Goal: Task Accomplishment & Management: Manage account settings

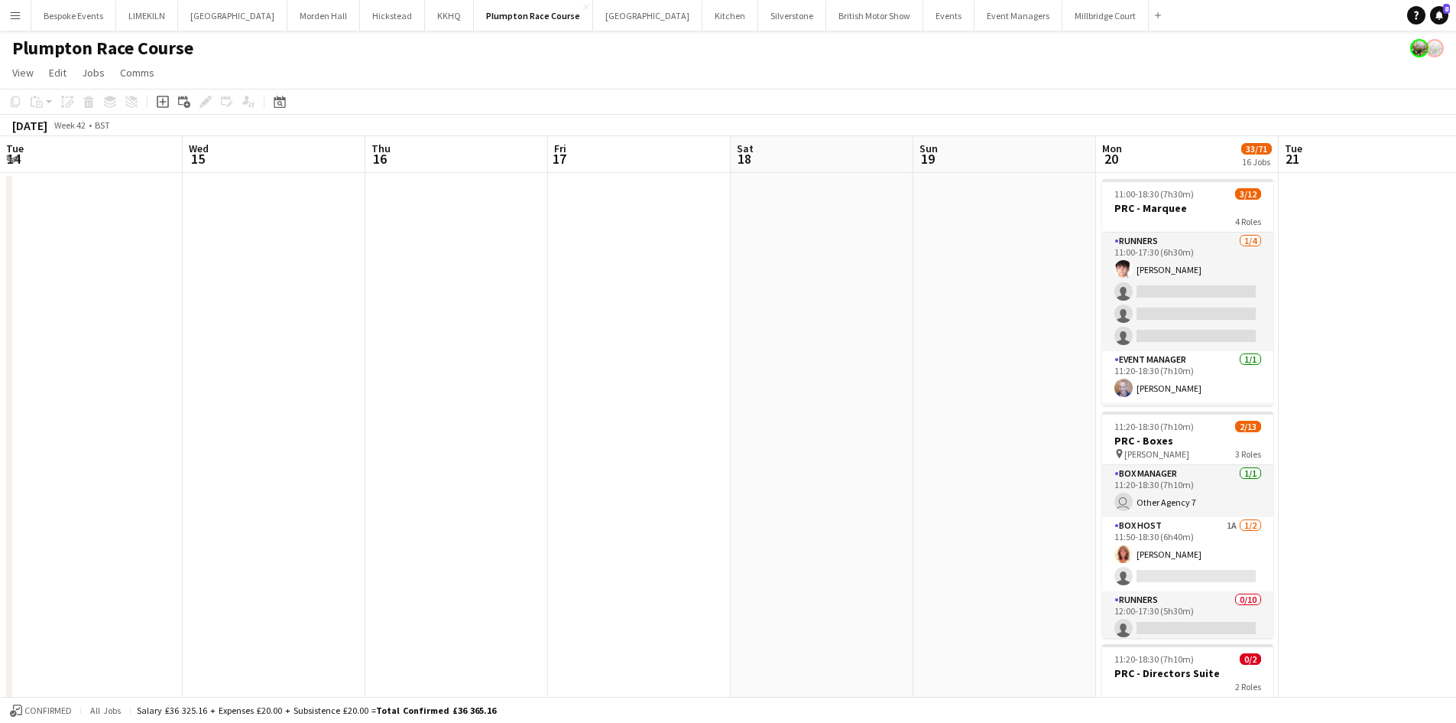
scroll to position [0, 469]
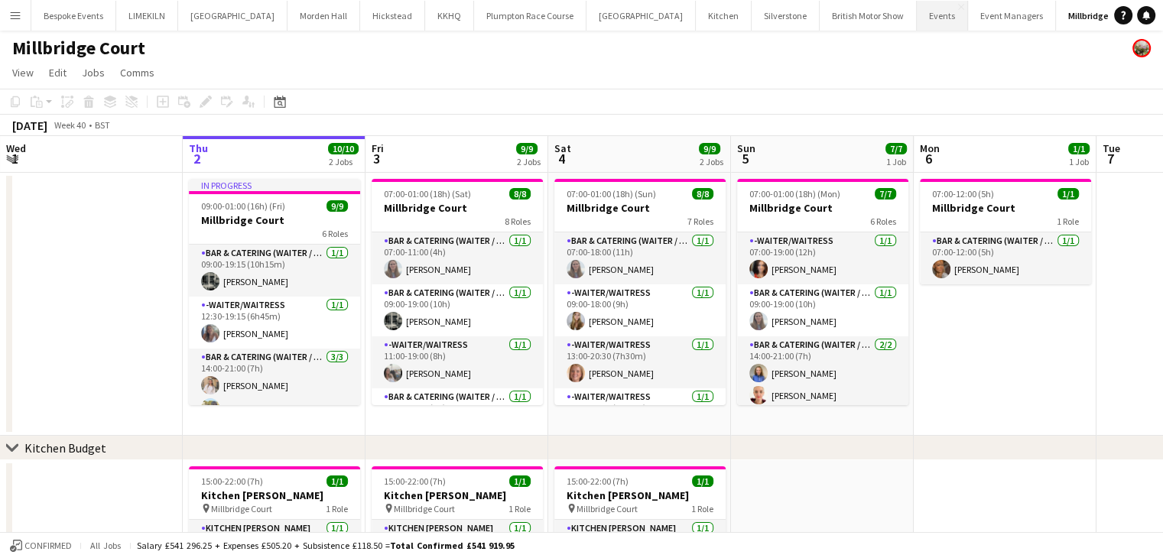
click at [917, 13] on button "Events Close" at bounding box center [942, 16] width 51 height 30
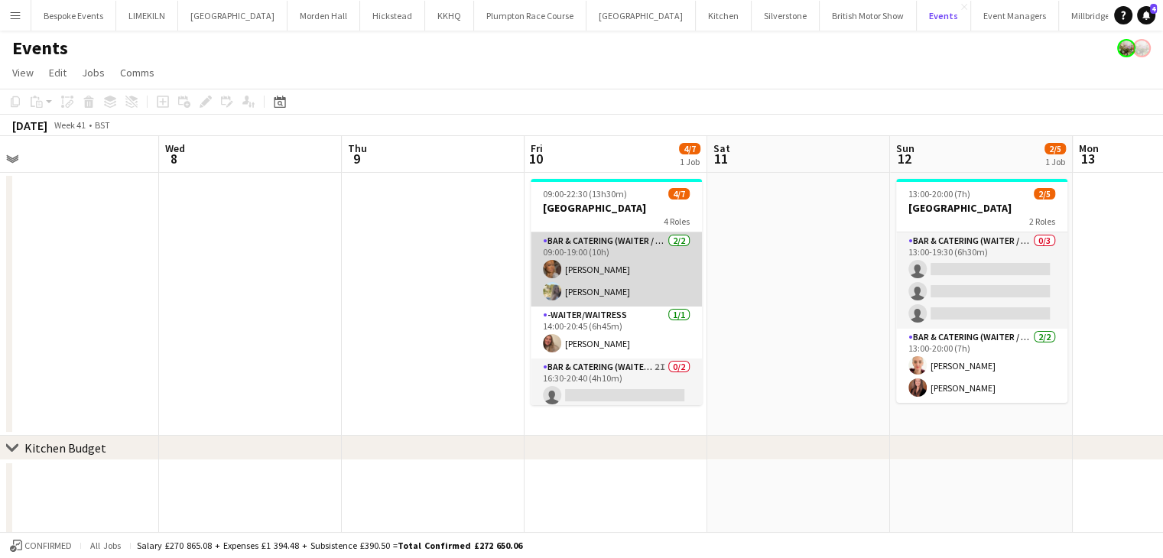
scroll to position [101, 0]
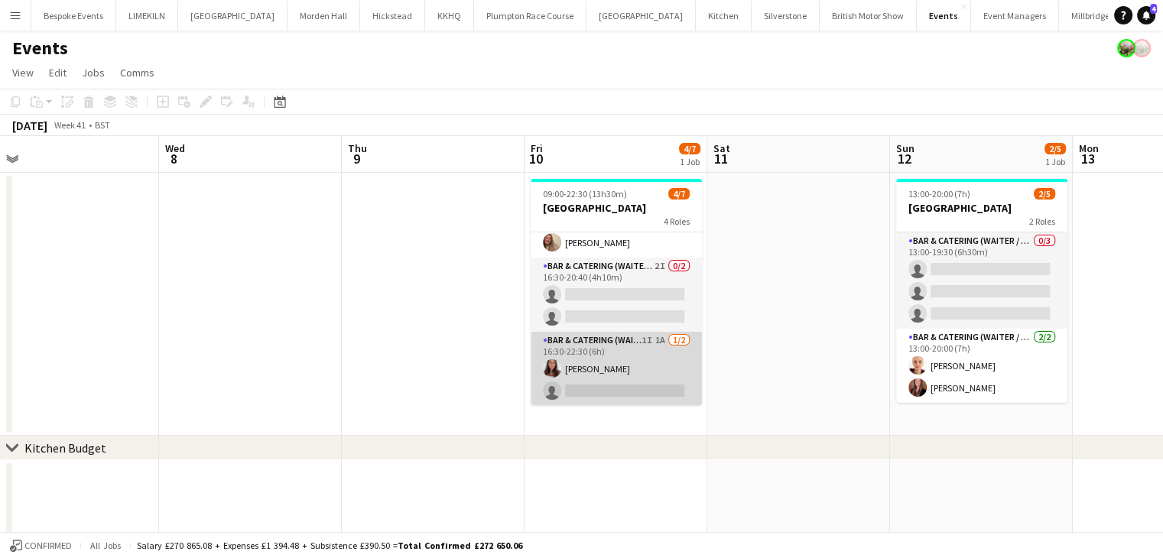
click at [625, 347] on app-card-role "Bar & Catering (Waiter / waitress) 1I 1A 1/2 16:30-22:30 (6h) Ella Gallini sing…" at bounding box center [616, 369] width 171 height 74
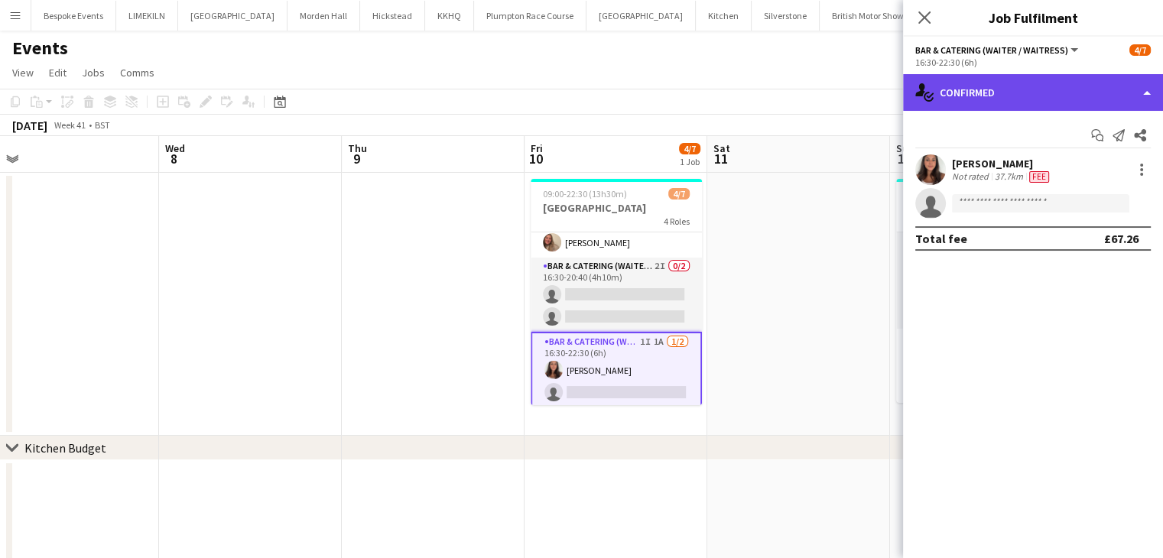
click at [1055, 92] on div "single-neutral-actions-check-2 Confirmed" at bounding box center [1033, 92] width 260 height 37
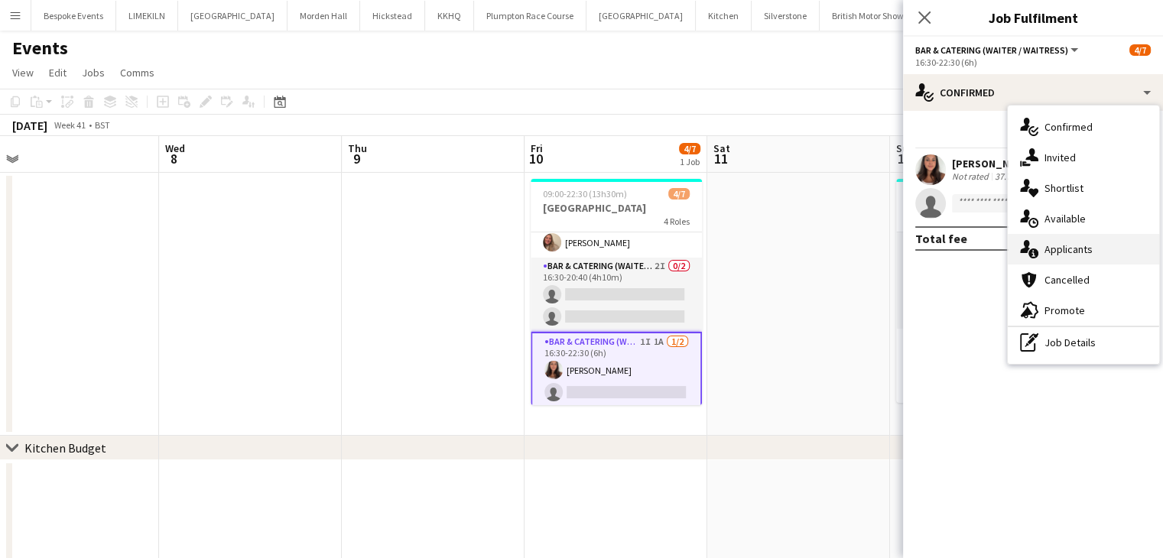
click at [1115, 248] on div "single-neutral-actions-information Applicants" at bounding box center [1083, 249] width 151 height 31
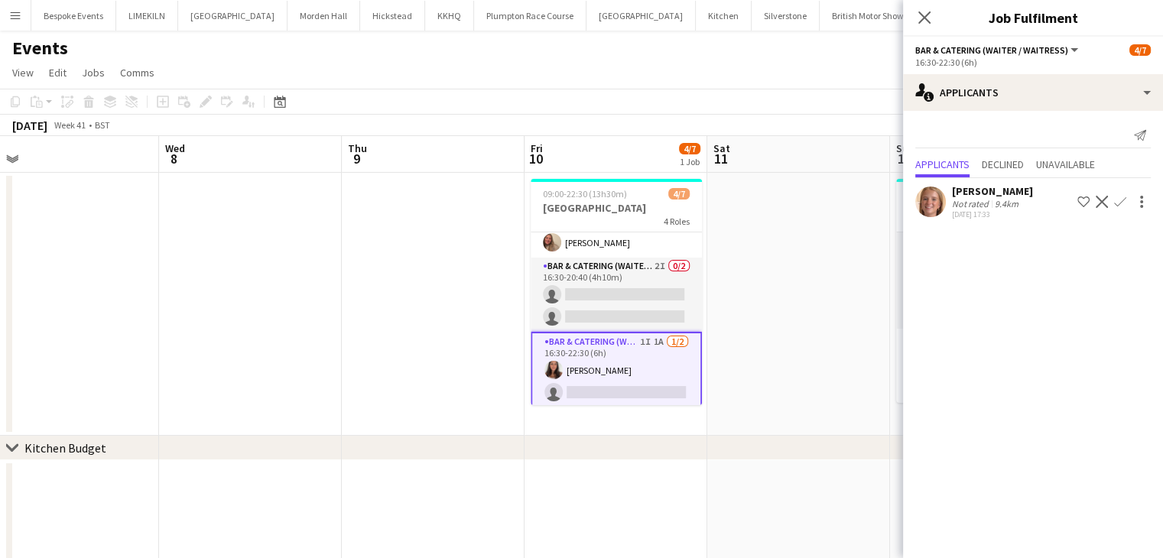
click at [865, 291] on app-date-cell at bounding box center [798, 304] width 183 height 263
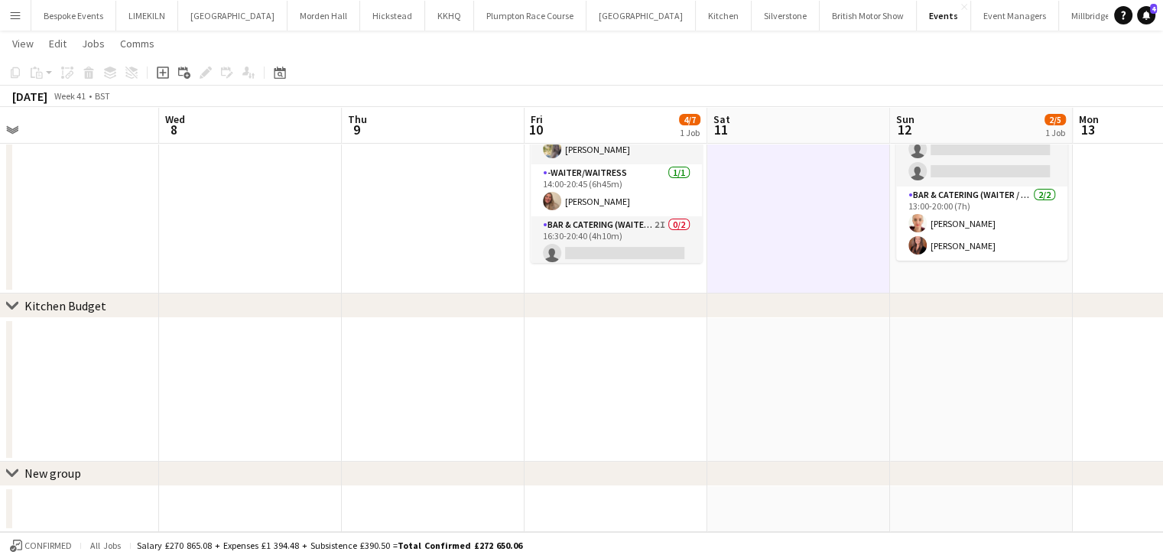
scroll to position [0, 0]
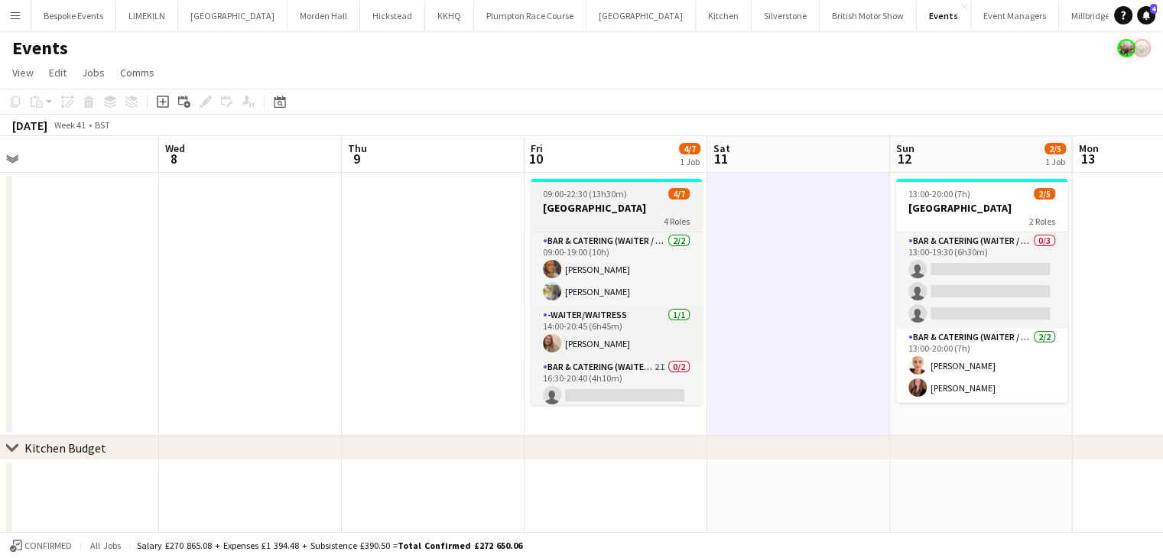
click at [561, 220] on div "4 Roles" at bounding box center [616, 221] width 171 height 12
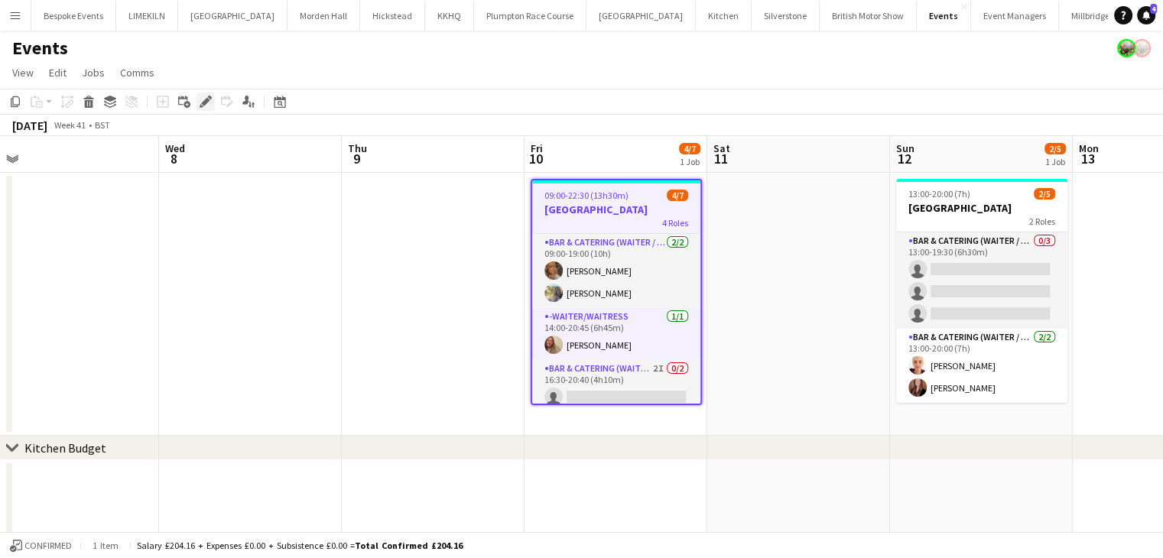
click at [200, 102] on icon "Edit" at bounding box center [206, 102] width 12 height 12
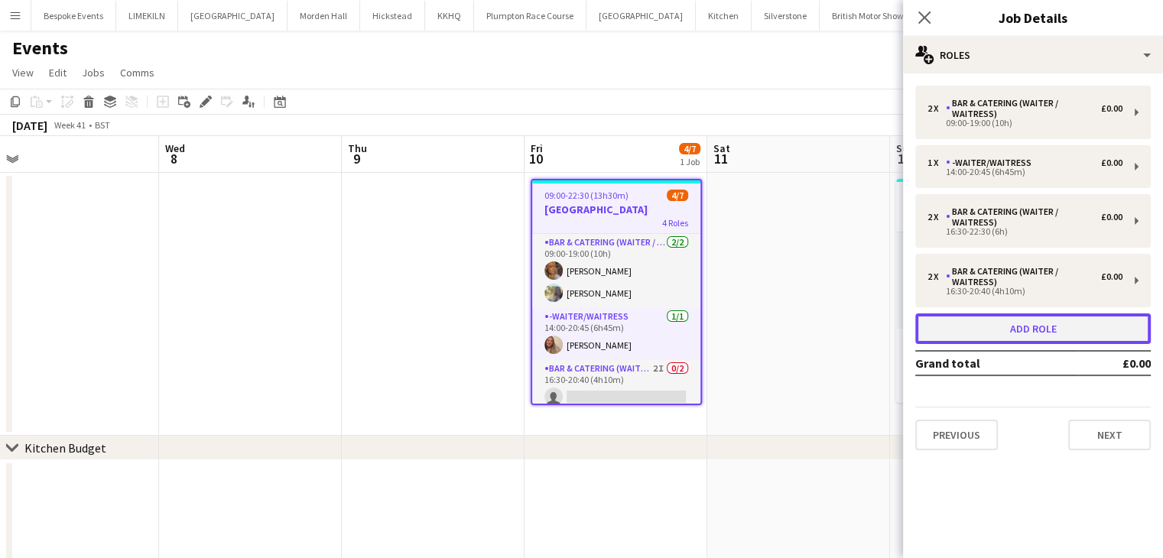
click at [966, 322] on button "Add role" at bounding box center [1032, 328] width 235 height 31
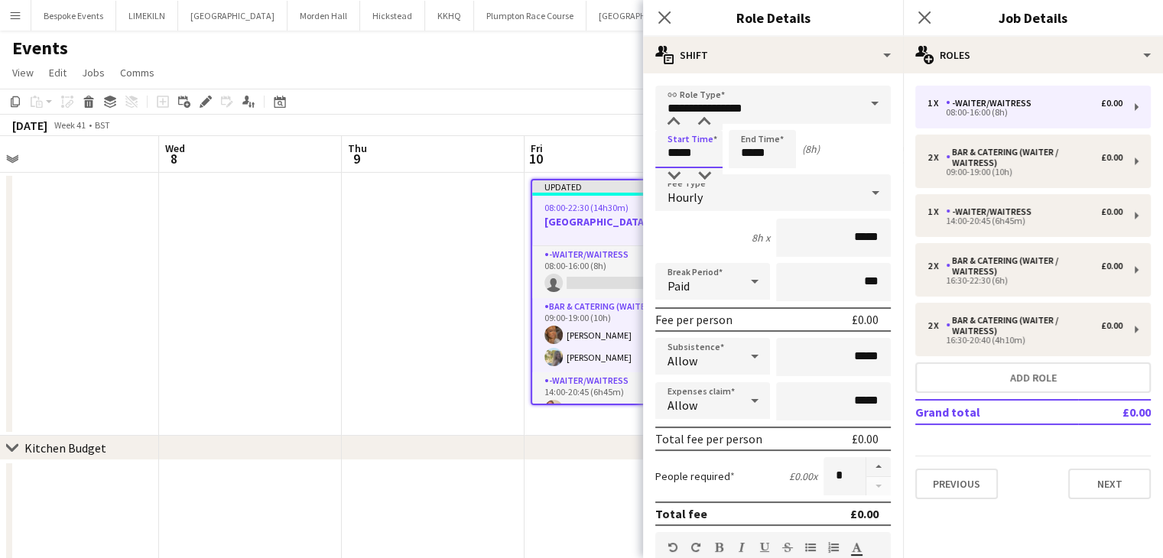
click at [703, 146] on input "*****" at bounding box center [688, 149] width 67 height 38
click at [664, 122] on div at bounding box center [673, 122] width 31 height 15
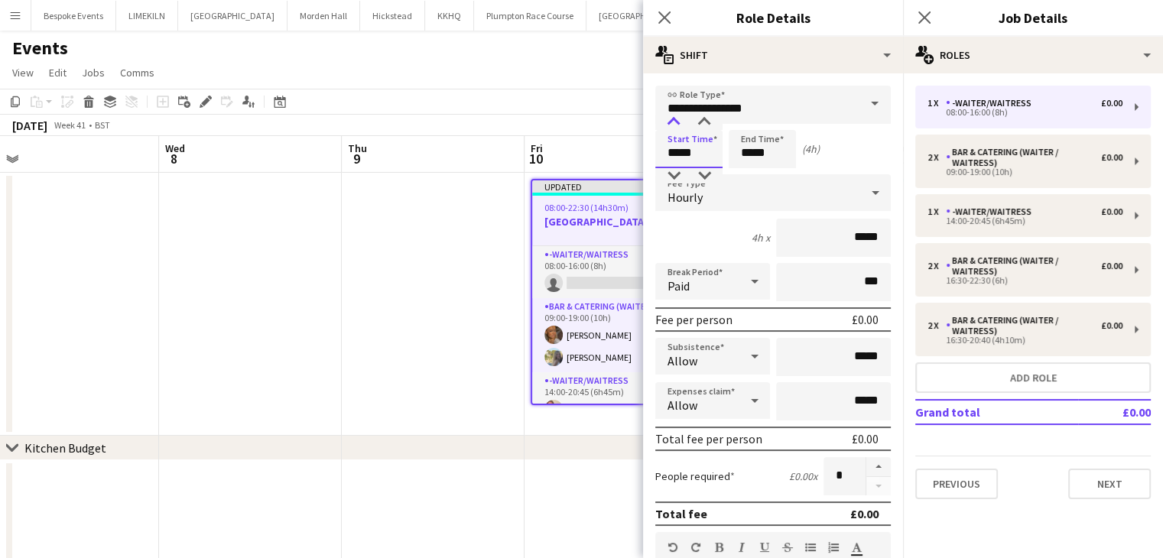
click at [664, 122] on div at bounding box center [673, 122] width 31 height 15
click at [679, 125] on div at bounding box center [673, 122] width 31 height 15
click at [705, 124] on div at bounding box center [704, 122] width 31 height 15
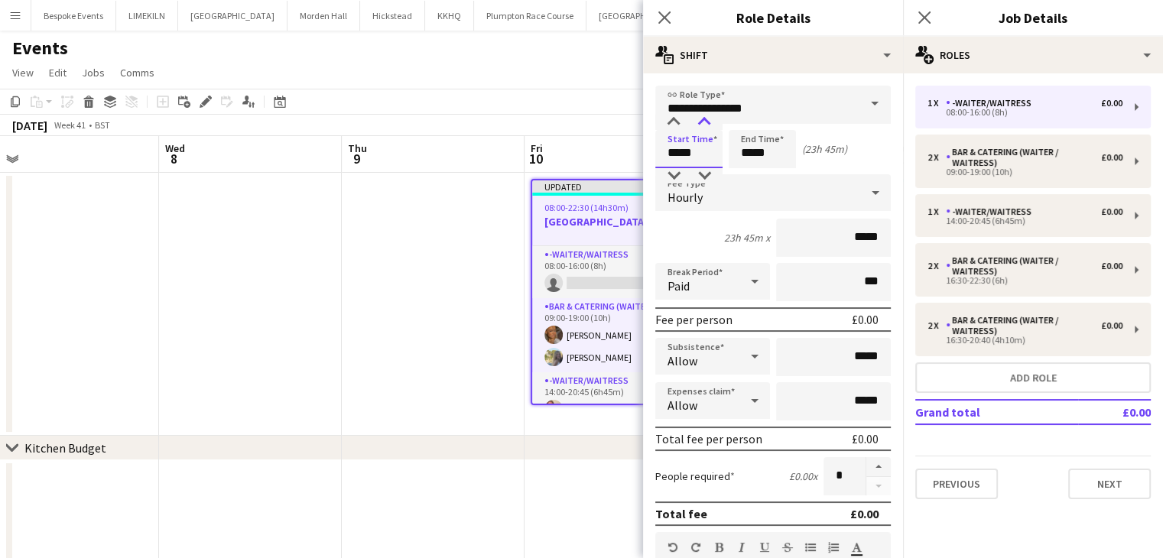
type input "*****"
click at [705, 124] on div at bounding box center [704, 122] width 31 height 15
click at [771, 140] on input "*****" at bounding box center [762, 149] width 67 height 38
click at [751, 128] on div at bounding box center [747, 122] width 31 height 15
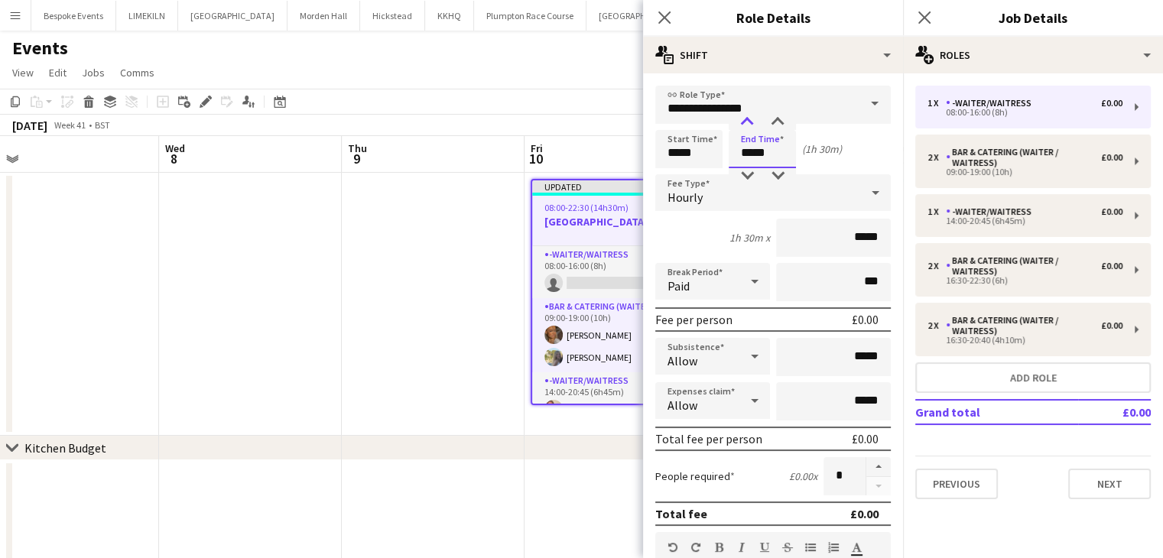
click at [751, 128] on div at bounding box center [747, 122] width 31 height 15
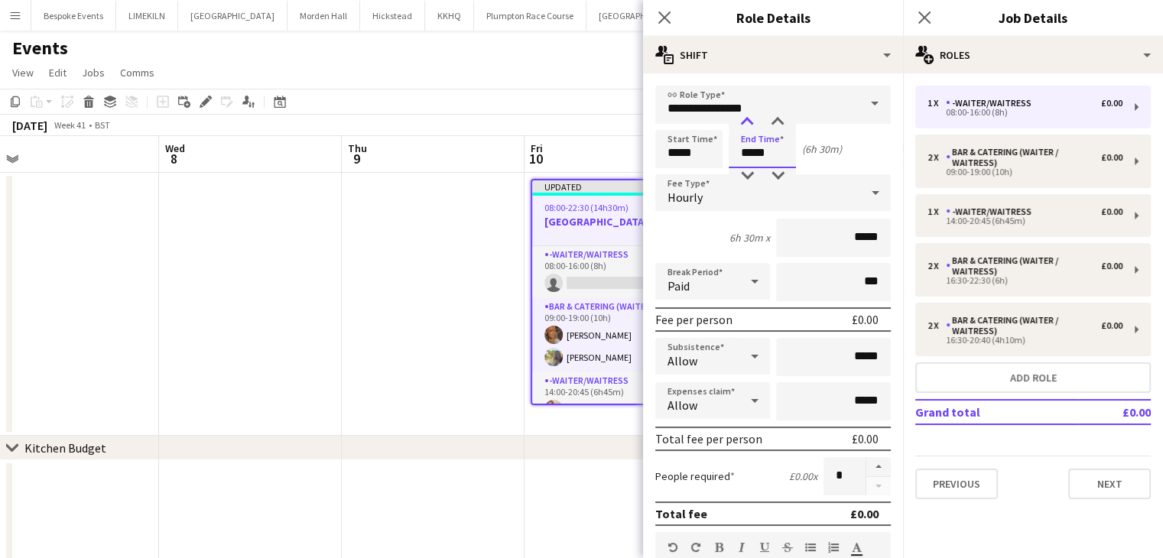
type input "*****"
click at [751, 128] on div at bounding box center [747, 122] width 31 height 15
click at [550, 96] on app-toolbar "Copy Paste Paste Ctrl+V Paste with crew Ctrl+Shift+V Paste linked Job Delete Gr…" at bounding box center [581, 102] width 1163 height 26
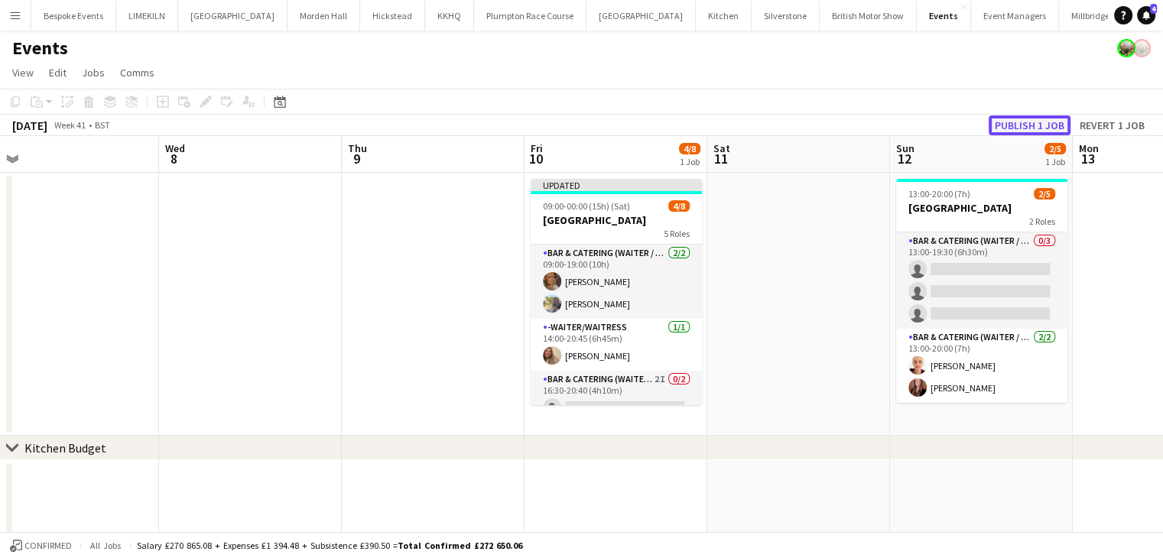
click at [1025, 115] on button "Publish 1 job" at bounding box center [1030, 125] width 82 height 20
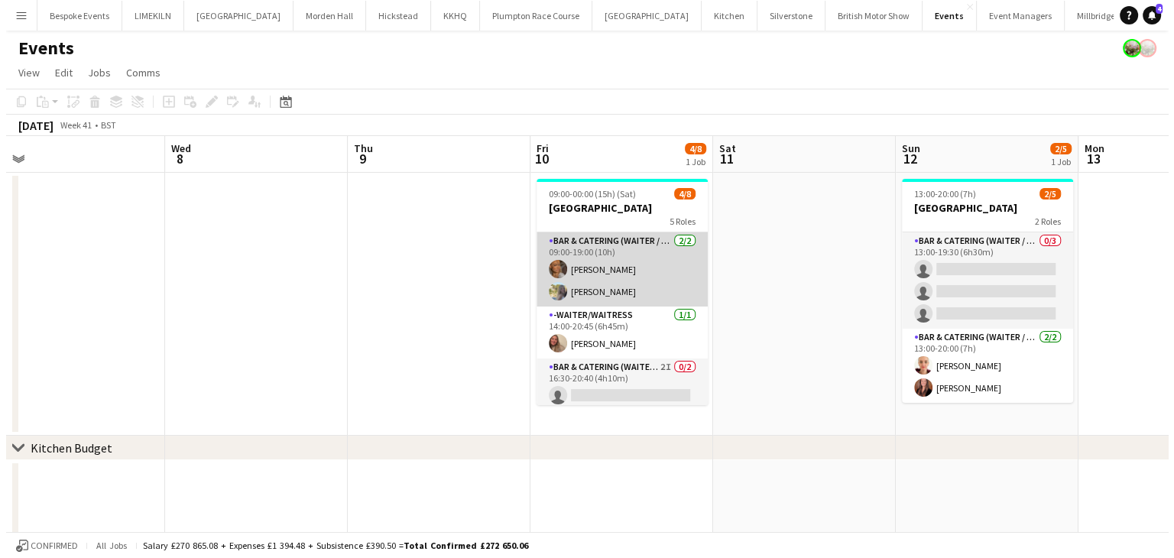
scroll to position [153, 0]
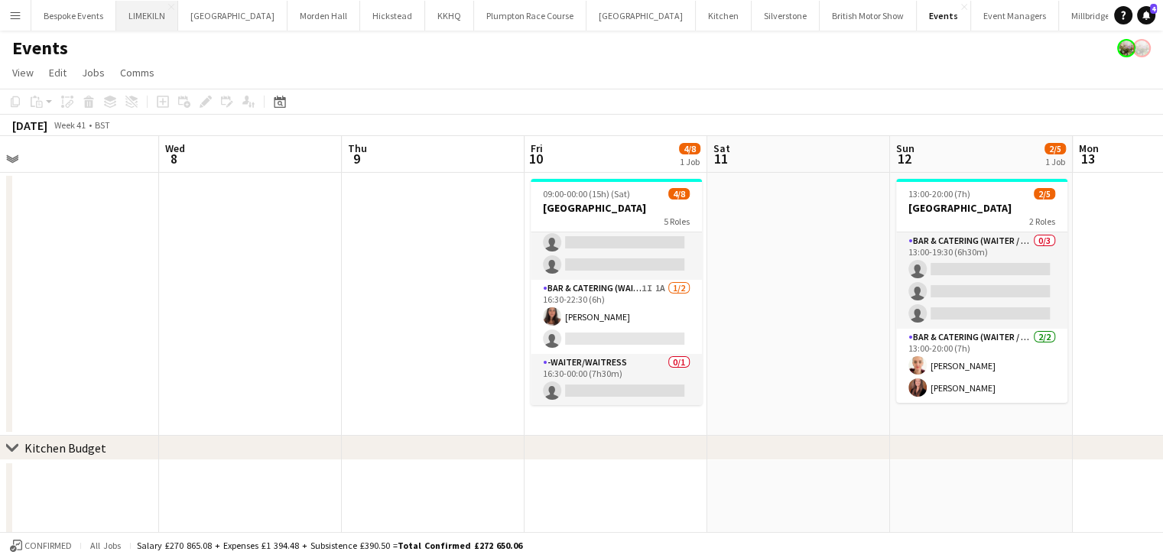
click at [145, 5] on button "LIMEKILN Close" at bounding box center [147, 16] width 62 height 30
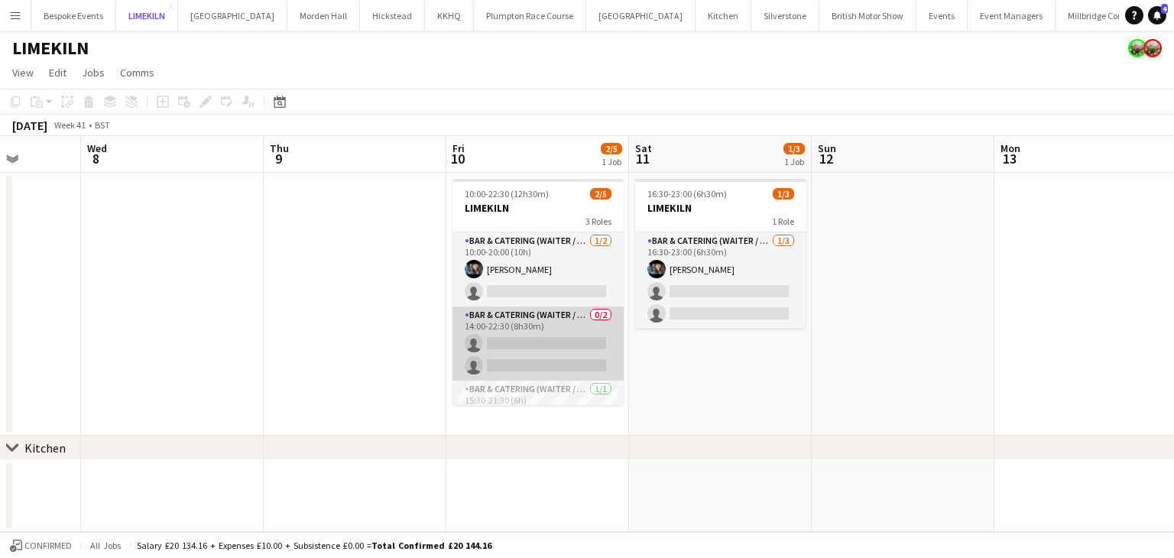
scroll to position [28, 0]
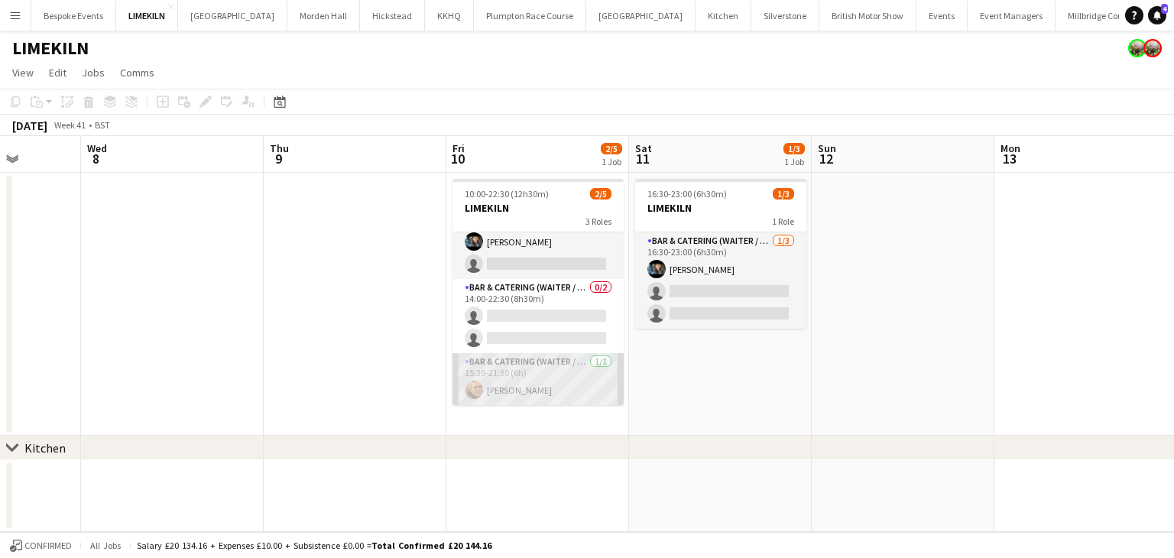
click at [523, 399] on app-card-role "Bar & Catering (Waiter / waitress) 1/1 15:30-21:30 (6h) Lucy Bee" at bounding box center [538, 379] width 171 height 52
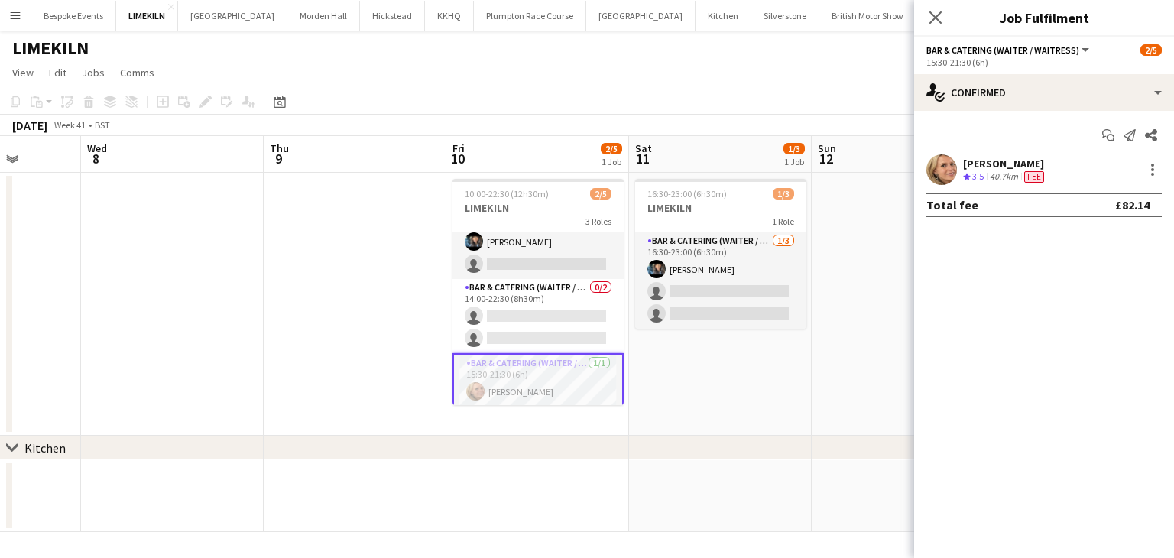
click at [943, 164] on app-user-avatar at bounding box center [942, 169] width 31 height 31
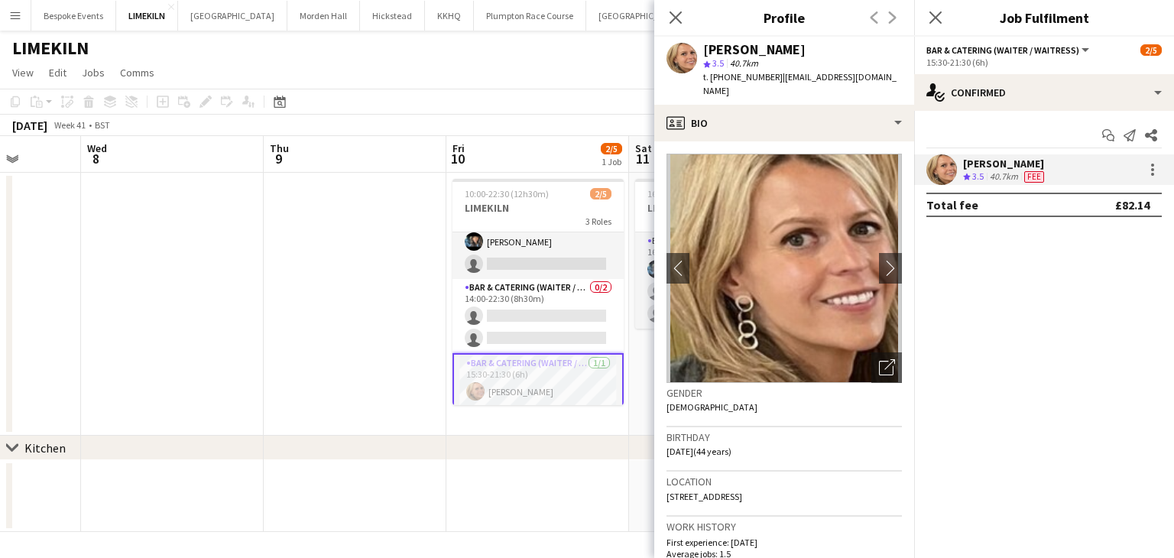
click at [554, 105] on app-toolbar "Copy Paste Paste Ctrl+V Paste with crew Ctrl+Shift+V Paste linked Job Delete Gr…" at bounding box center [587, 102] width 1174 height 26
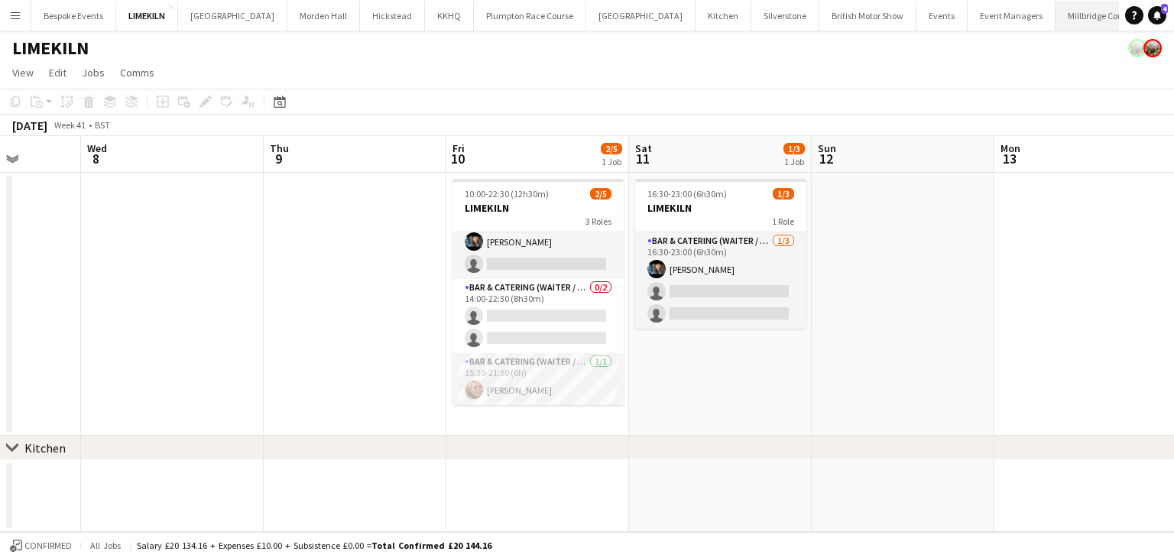
click at [1056, 17] on button "Millbridge Court Close" at bounding box center [1099, 16] width 86 height 30
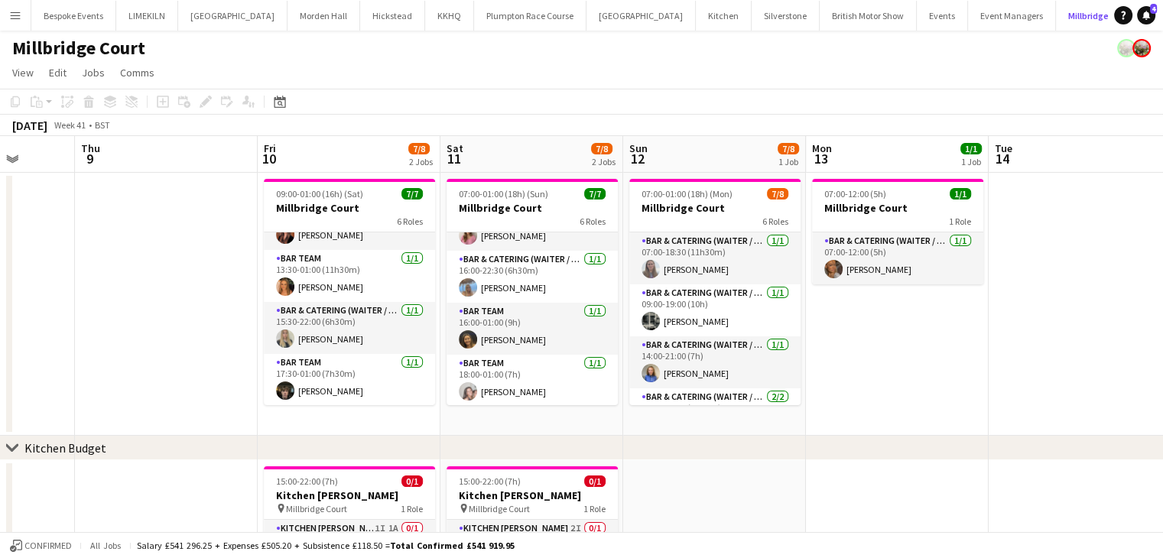
scroll to position [161, 0]
